Goal: Information Seeking & Learning: Learn about a topic

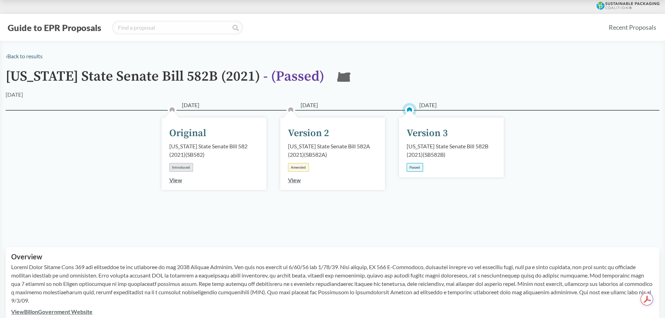
click at [417, 168] on div "Passed" at bounding box center [415, 167] width 16 height 9
click at [441, 147] on div "[US_STATE] State Senate Bill 582B (2021) ( SB582B )" at bounding box center [451, 150] width 89 height 17
click at [441, 136] on div "Version 3" at bounding box center [427, 133] width 41 height 15
click at [439, 130] on div "Version 3" at bounding box center [427, 133] width 41 height 15
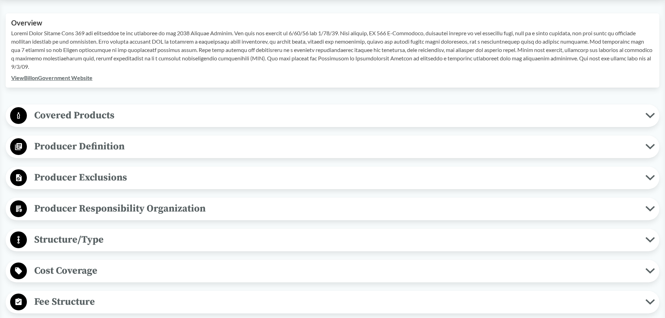
scroll to position [244, 0]
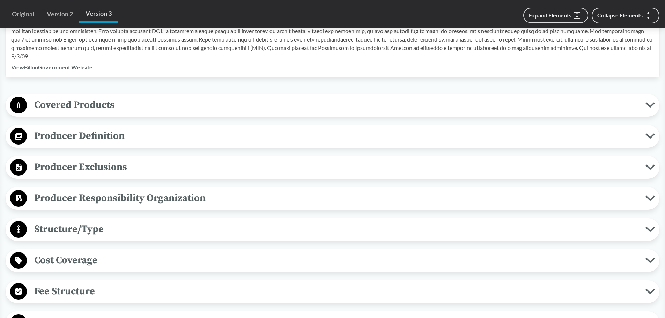
click at [90, 164] on span "Producer Exclusions" at bounding box center [336, 167] width 618 height 16
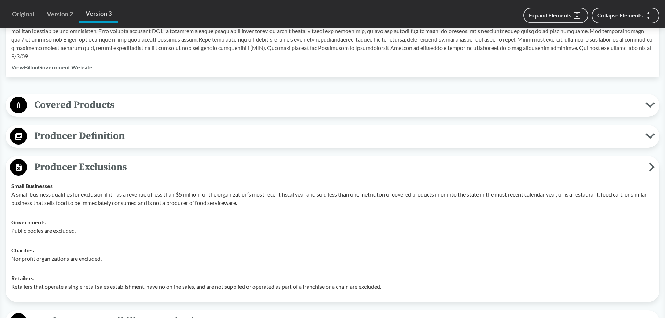
scroll to position [279, 0]
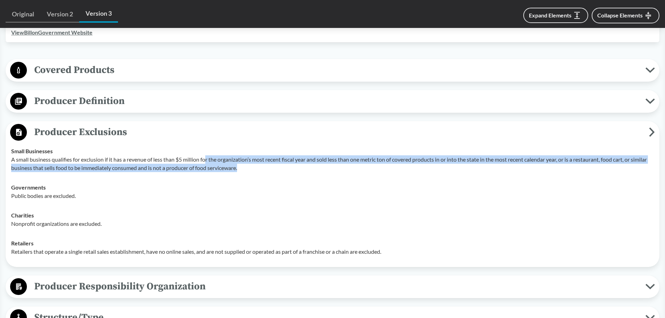
drag, startPoint x: 208, startPoint y: 161, endPoint x: 608, endPoint y: 166, distance: 399.9
click at [608, 166] on p "A small business qualifies for exclusion if it has a revenue of less than $5 mi…" at bounding box center [332, 163] width 642 height 17
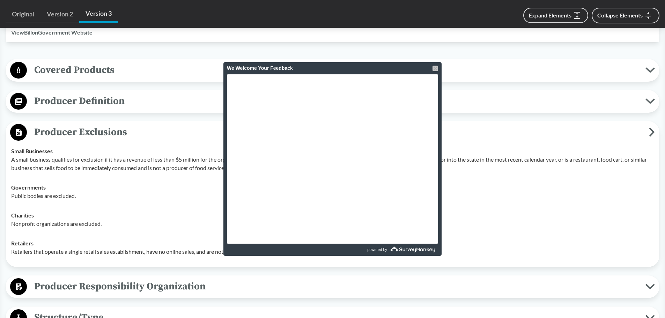
click at [435, 68] on div at bounding box center [435, 69] width 6 height 6
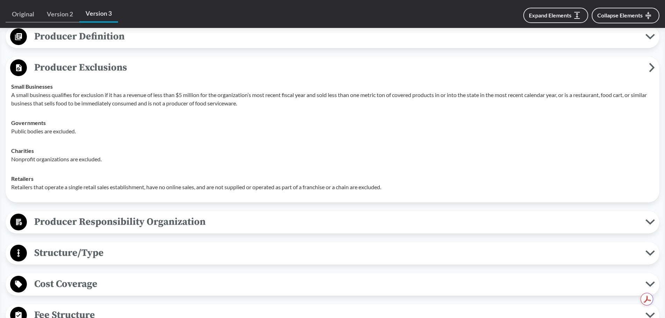
scroll to position [349, 0]
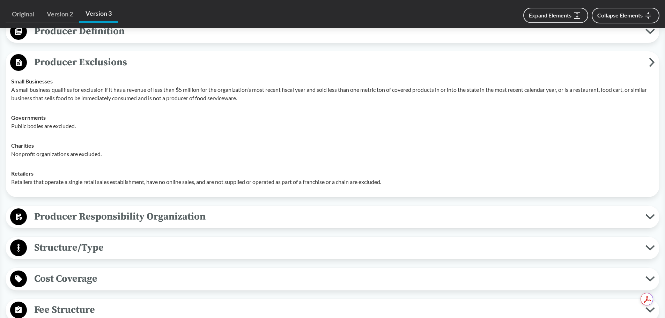
click at [169, 223] on span "Producer Responsibility Organization" at bounding box center [336, 217] width 618 height 16
